Goal: Information Seeking & Learning: Learn about a topic

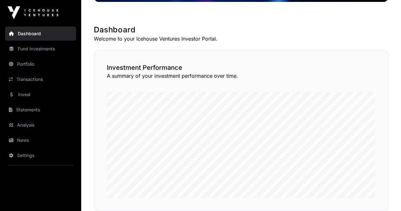
scroll to position [190, 0]
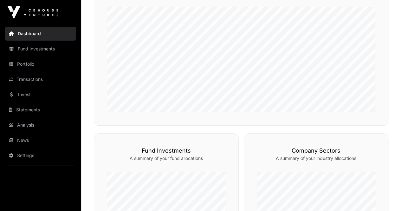
click at [27, 142] on link "News" at bounding box center [40, 140] width 71 height 14
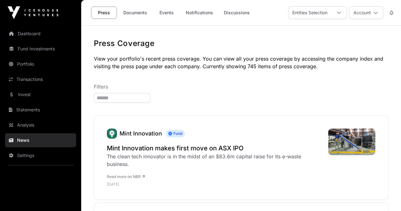
click at [136, 16] on link "Documents" at bounding box center [135, 13] width 32 height 12
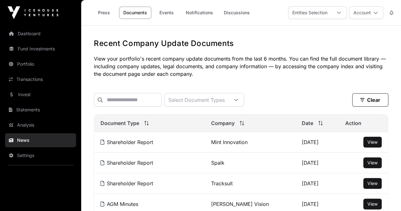
click at [362, 146] on td "View" at bounding box center [363, 142] width 49 height 21
click at [367, 145] on button "View" at bounding box center [372, 142] width 18 height 11
click at [369, 144] on span "View" at bounding box center [372, 141] width 10 height 5
click at [225, 145] on link "Mint Innovation" at bounding box center [229, 142] width 36 height 6
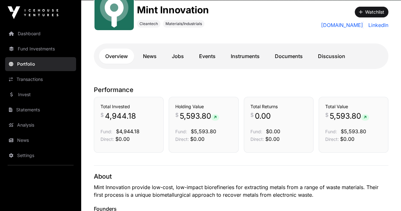
scroll to position [67, 0]
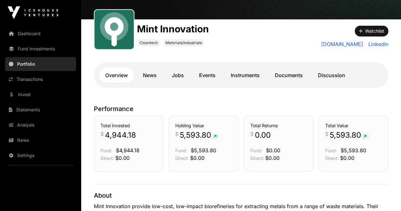
click at [251, 76] on link "Instruments" at bounding box center [245, 74] width 42 height 15
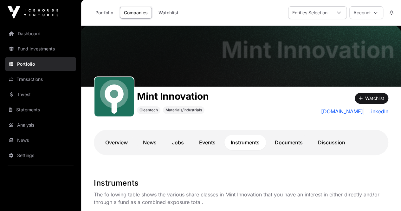
click at [106, 139] on link "Overview" at bounding box center [116, 142] width 35 height 15
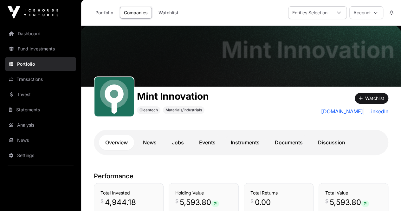
scroll to position [158, 0]
